Goal: Information Seeking & Learning: Learn about a topic

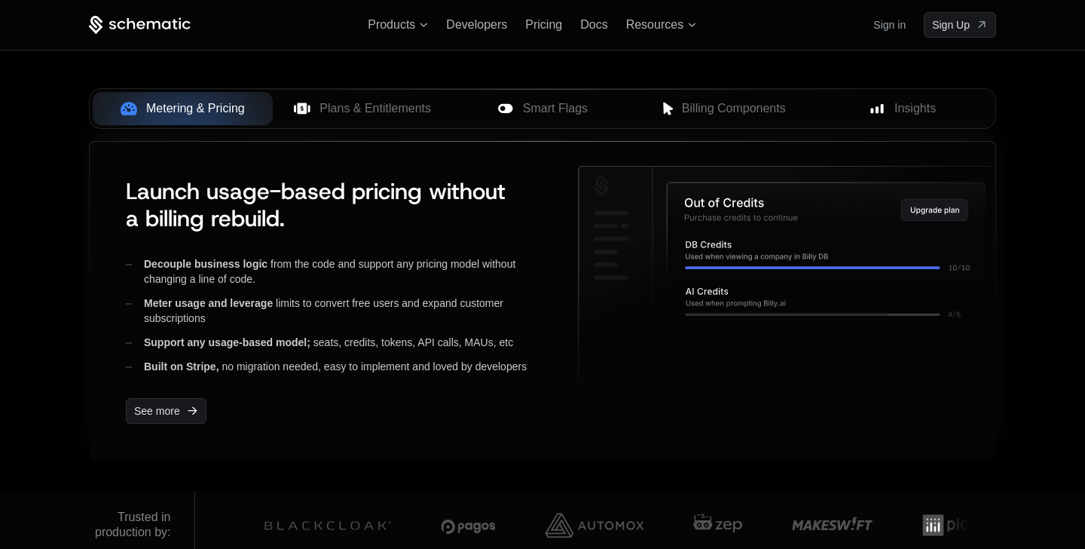
scroll to position [597, 0]
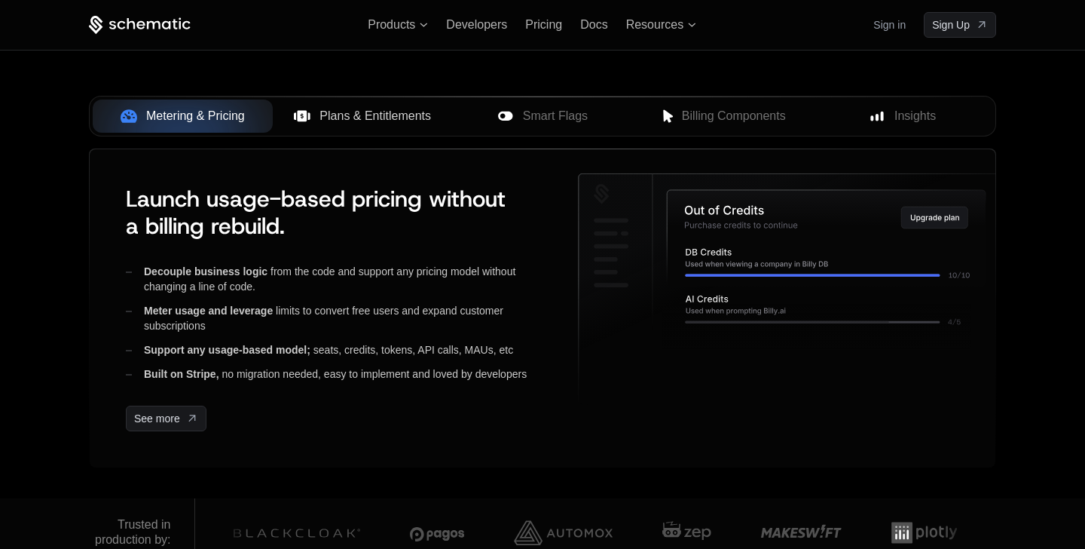
click at [352, 115] on span "Plans & Entitlements" at bounding box center [376, 116] width 112 height 18
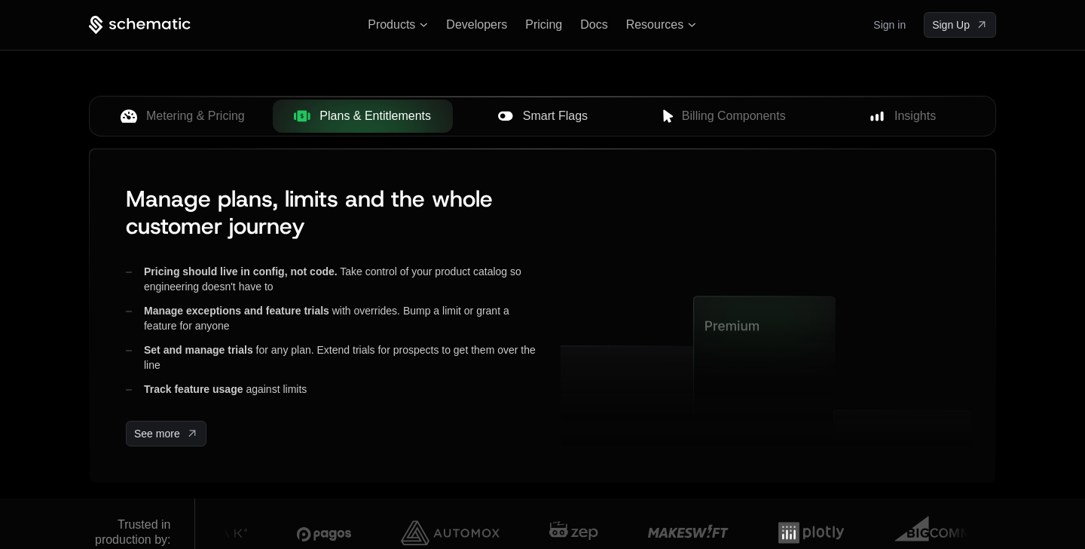
click at [552, 118] on span "Smart Flags" at bounding box center [555, 116] width 65 height 18
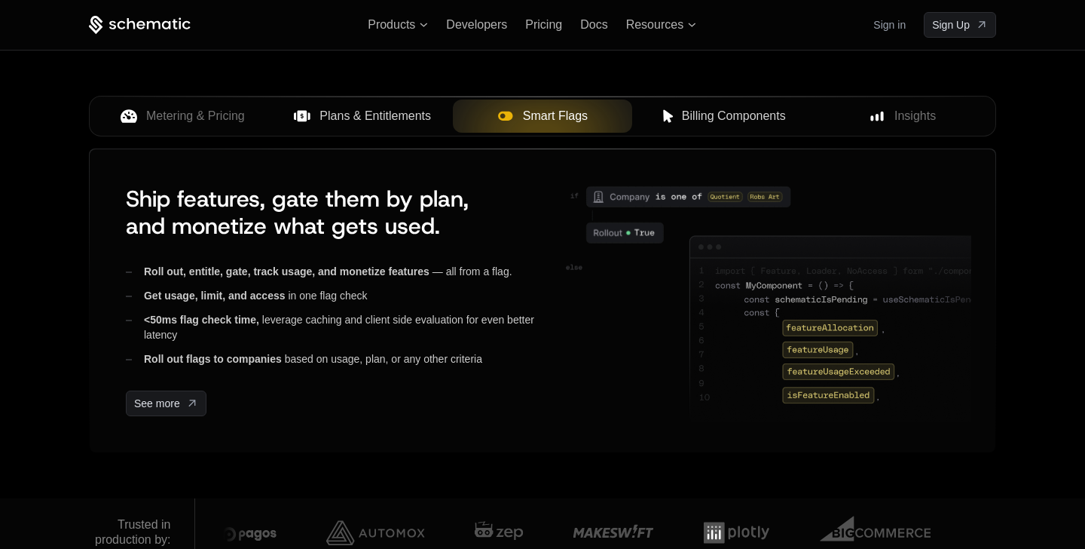
click at [732, 113] on span "Billing Components" at bounding box center [734, 116] width 104 height 18
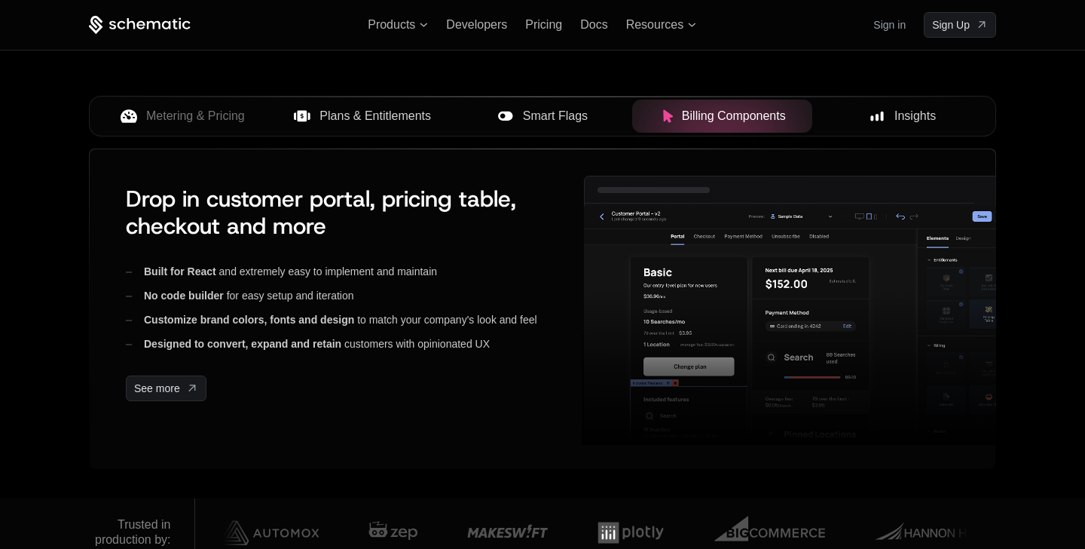
click at [893, 110] on div "Insights" at bounding box center [903, 116] width 156 height 18
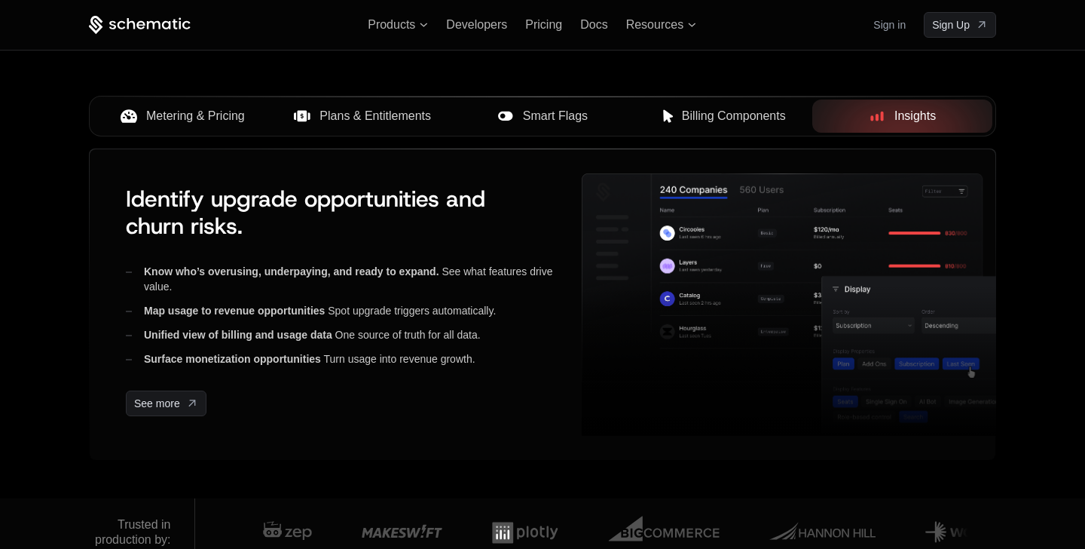
click at [159, 110] on span "Metering & Pricing" at bounding box center [195, 116] width 99 height 18
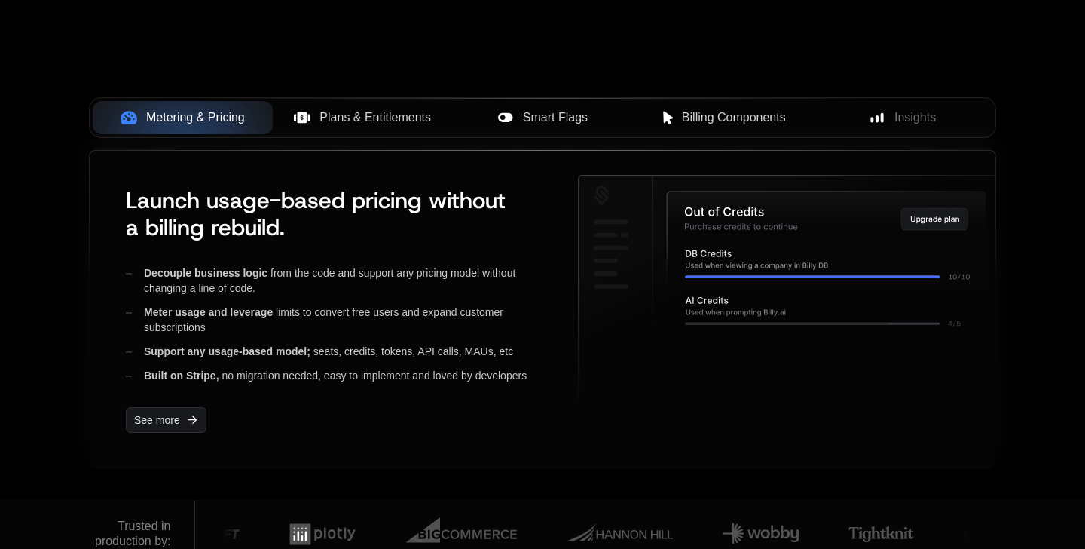
scroll to position [598, 0]
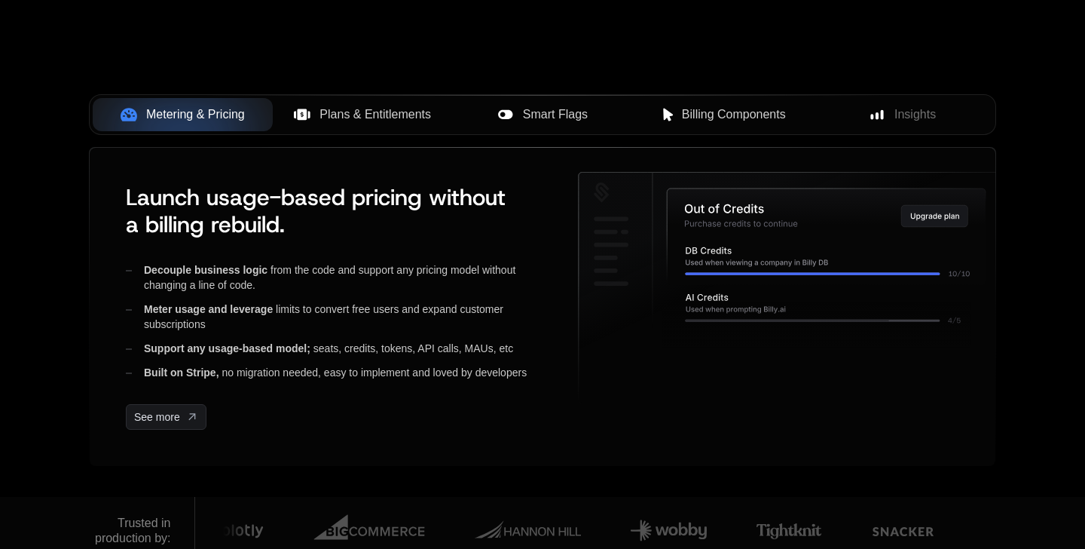
click at [388, 119] on span "Plans & Entitlements" at bounding box center [376, 115] width 112 height 18
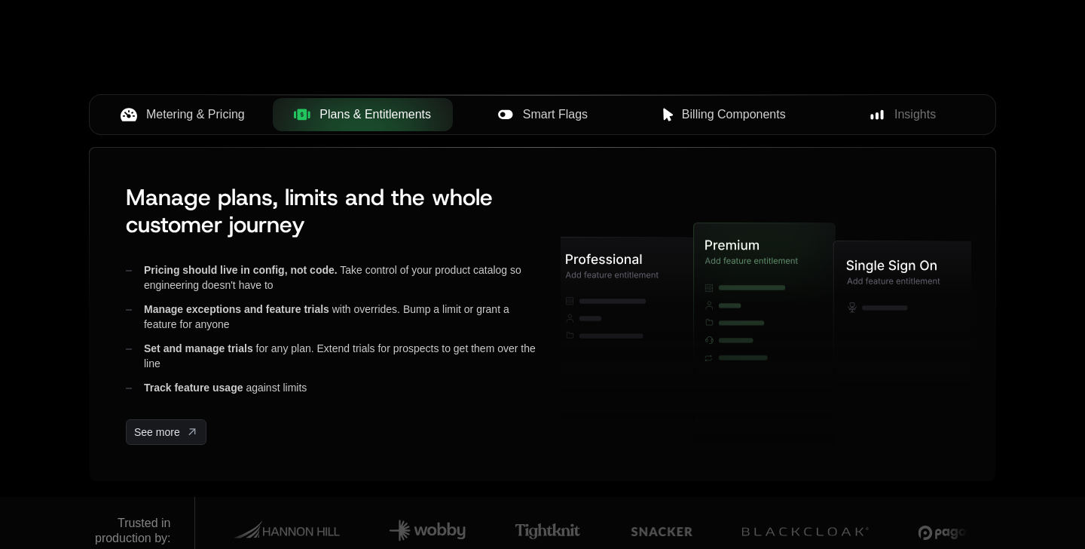
click at [551, 122] on span "Smart Flags" at bounding box center [555, 115] width 65 height 18
